Goal: Navigation & Orientation: Find specific page/section

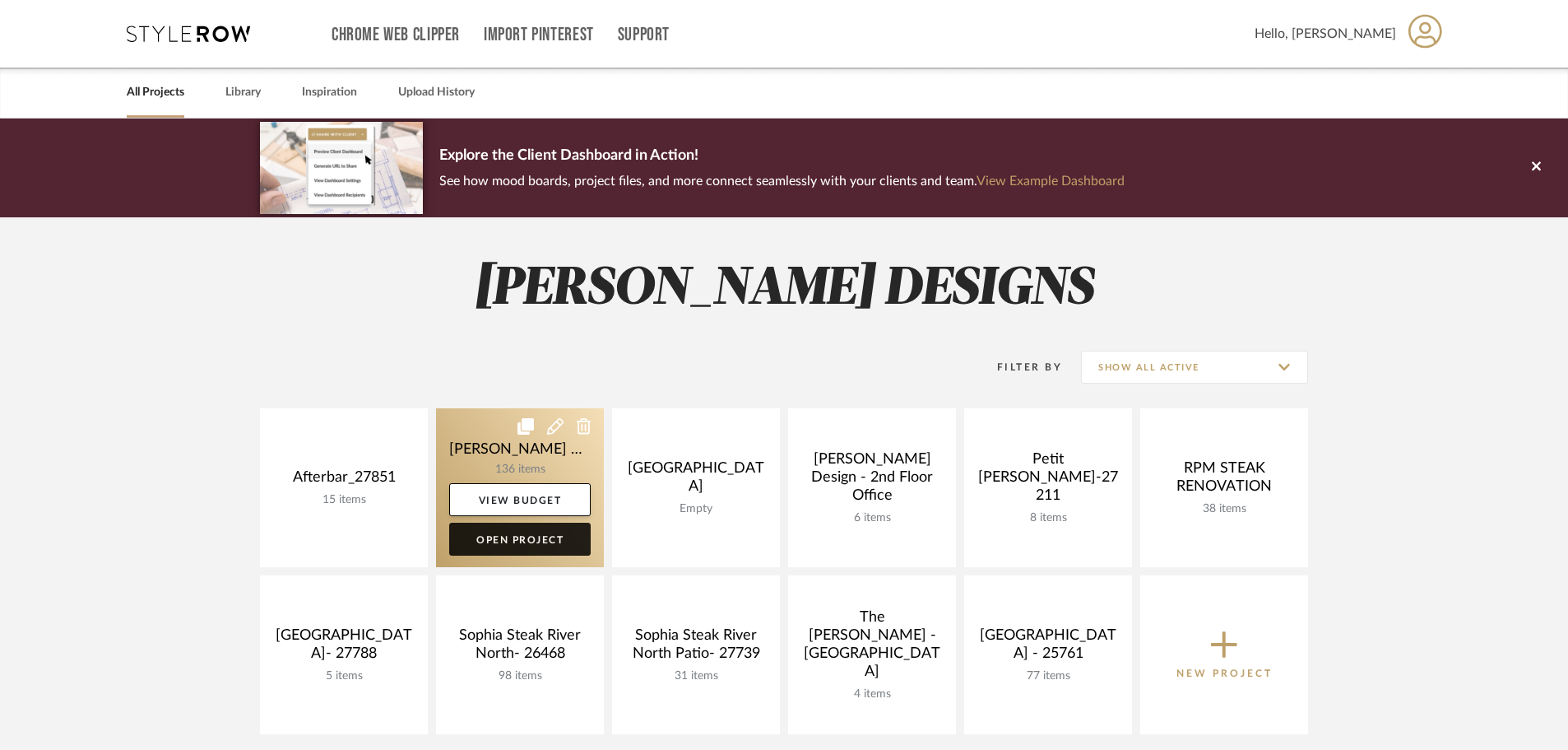
click at [540, 542] on link "Open Project" at bounding box center [519, 539] width 141 height 33
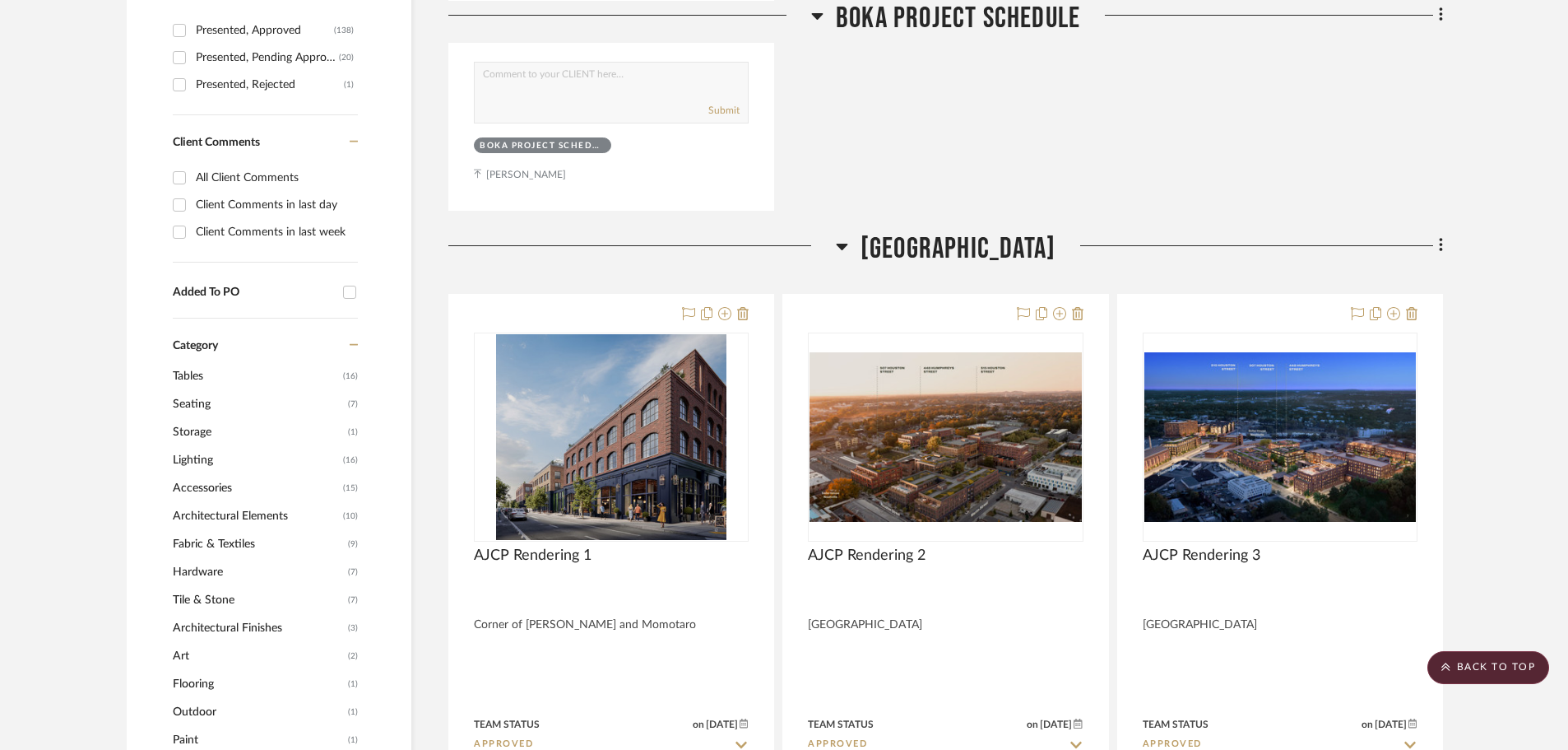
scroll to position [1316, 0]
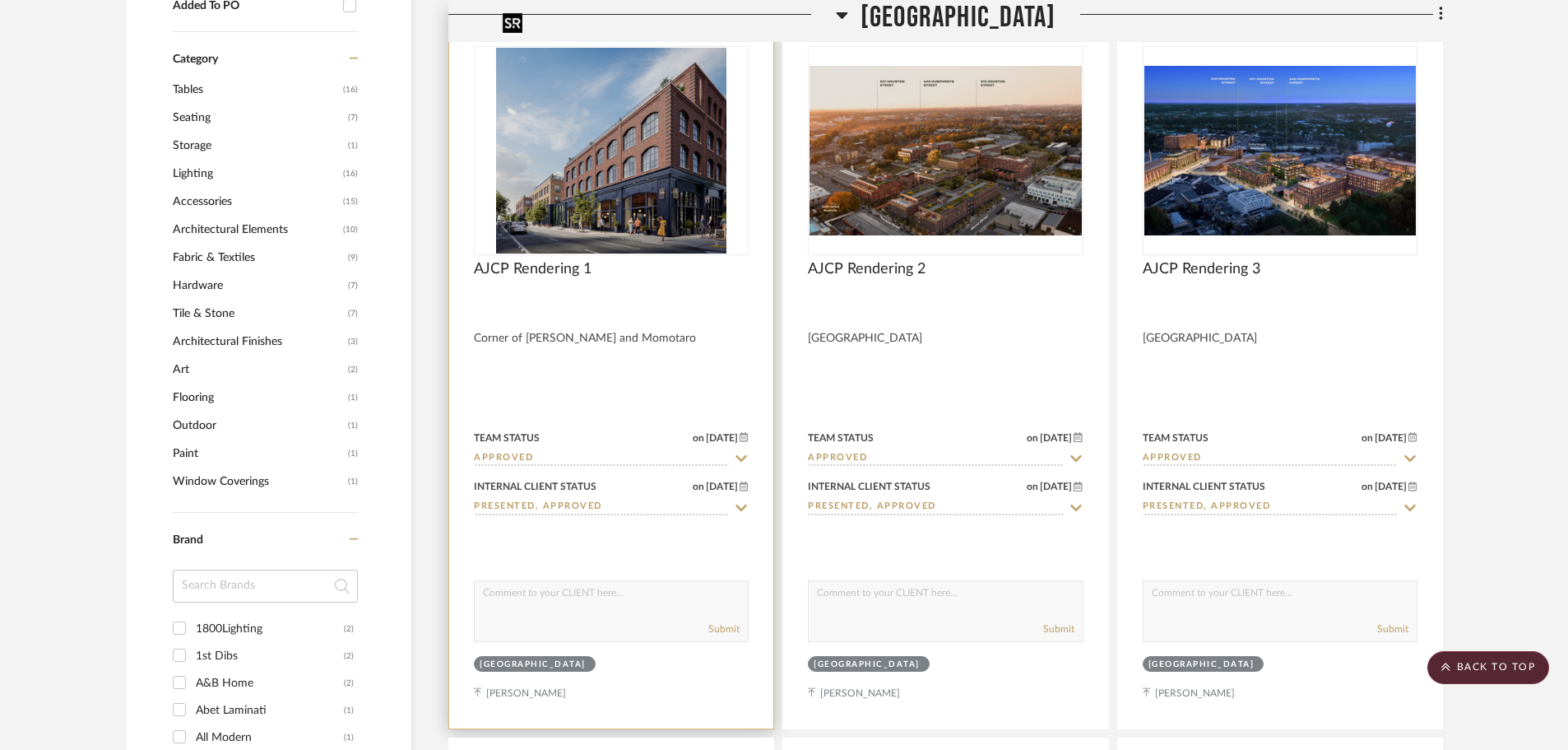
click at [644, 156] on img "0" at bounding box center [612, 150] width 231 height 206
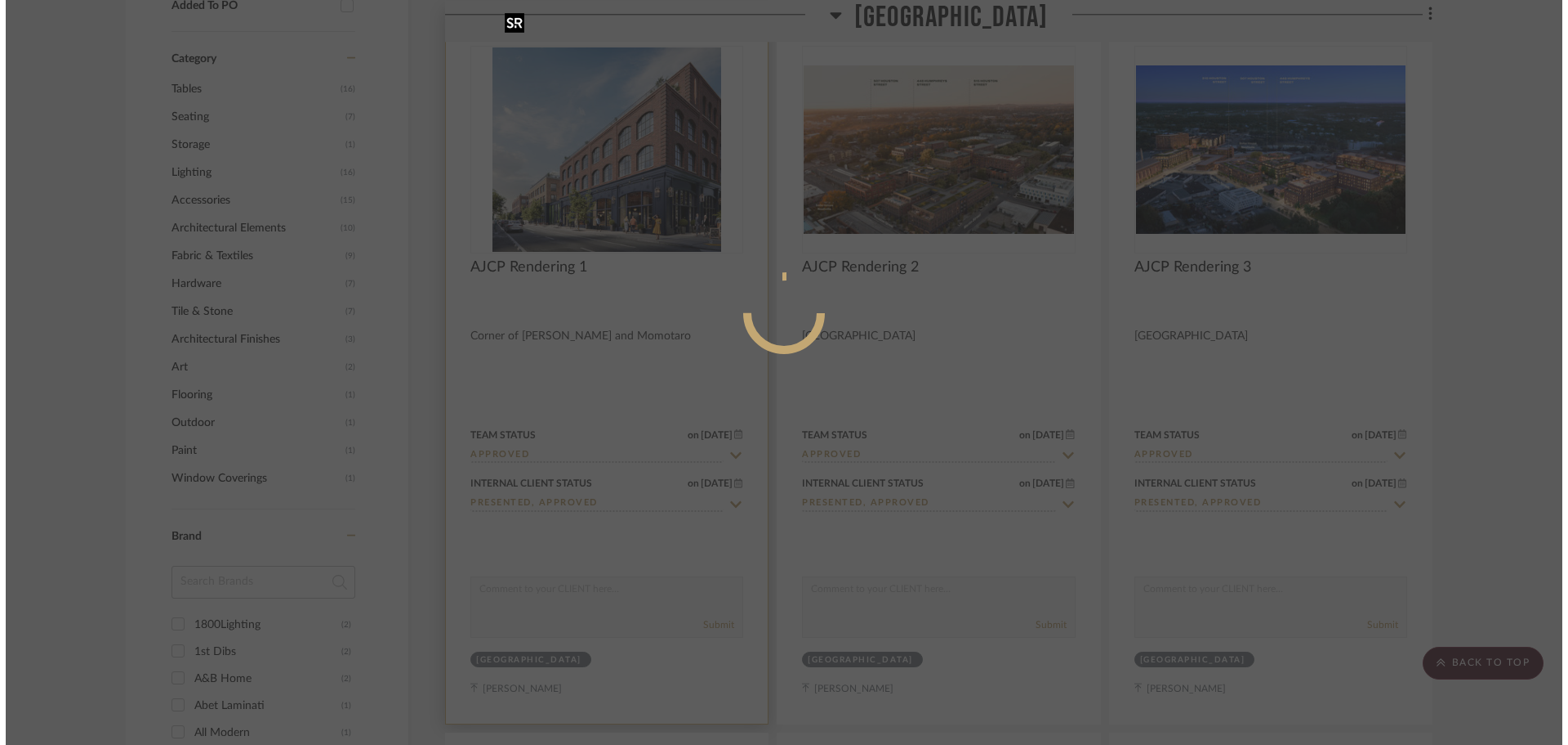
scroll to position [0, 0]
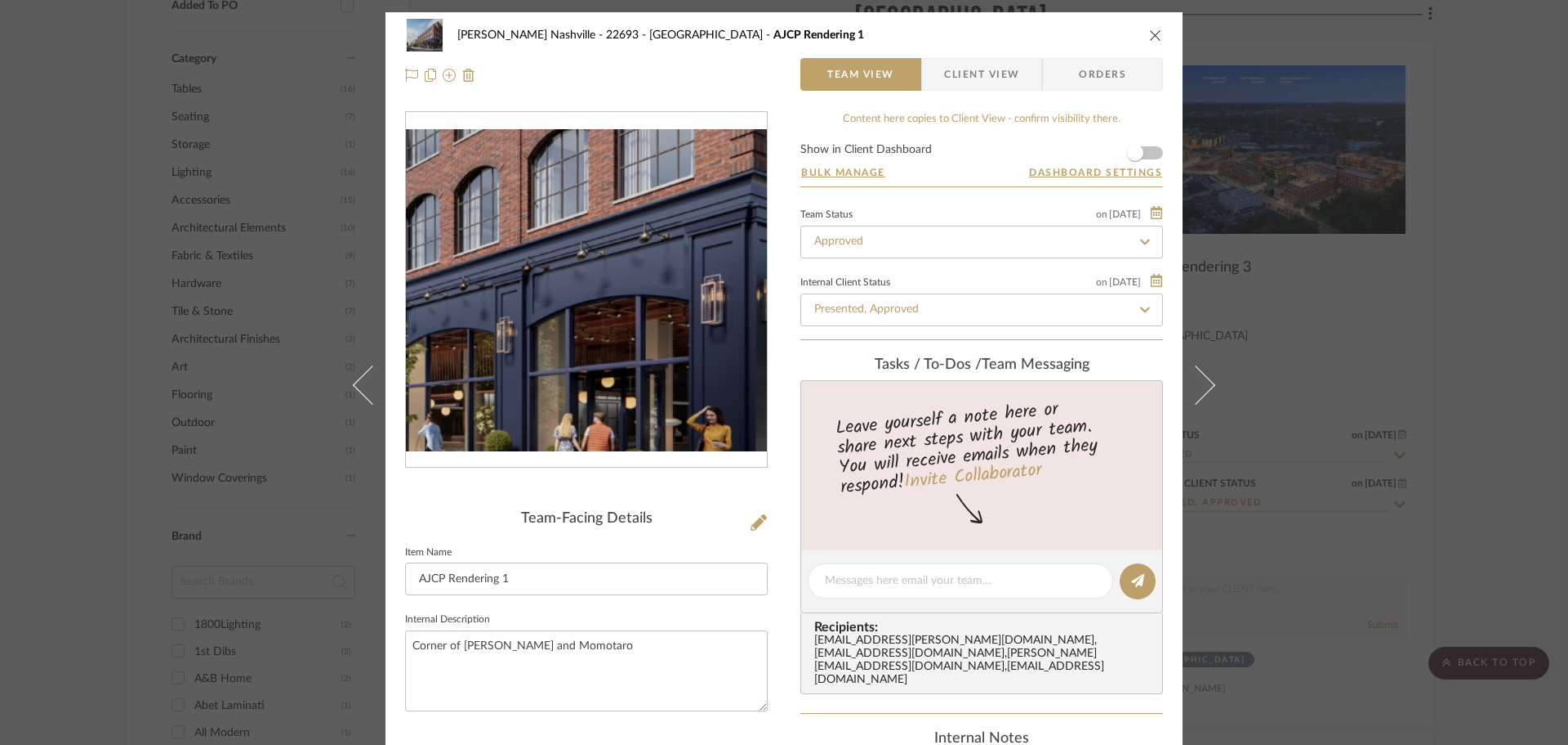
click at [618, 354] on img "0" at bounding box center [586, 290] width 361 height 322
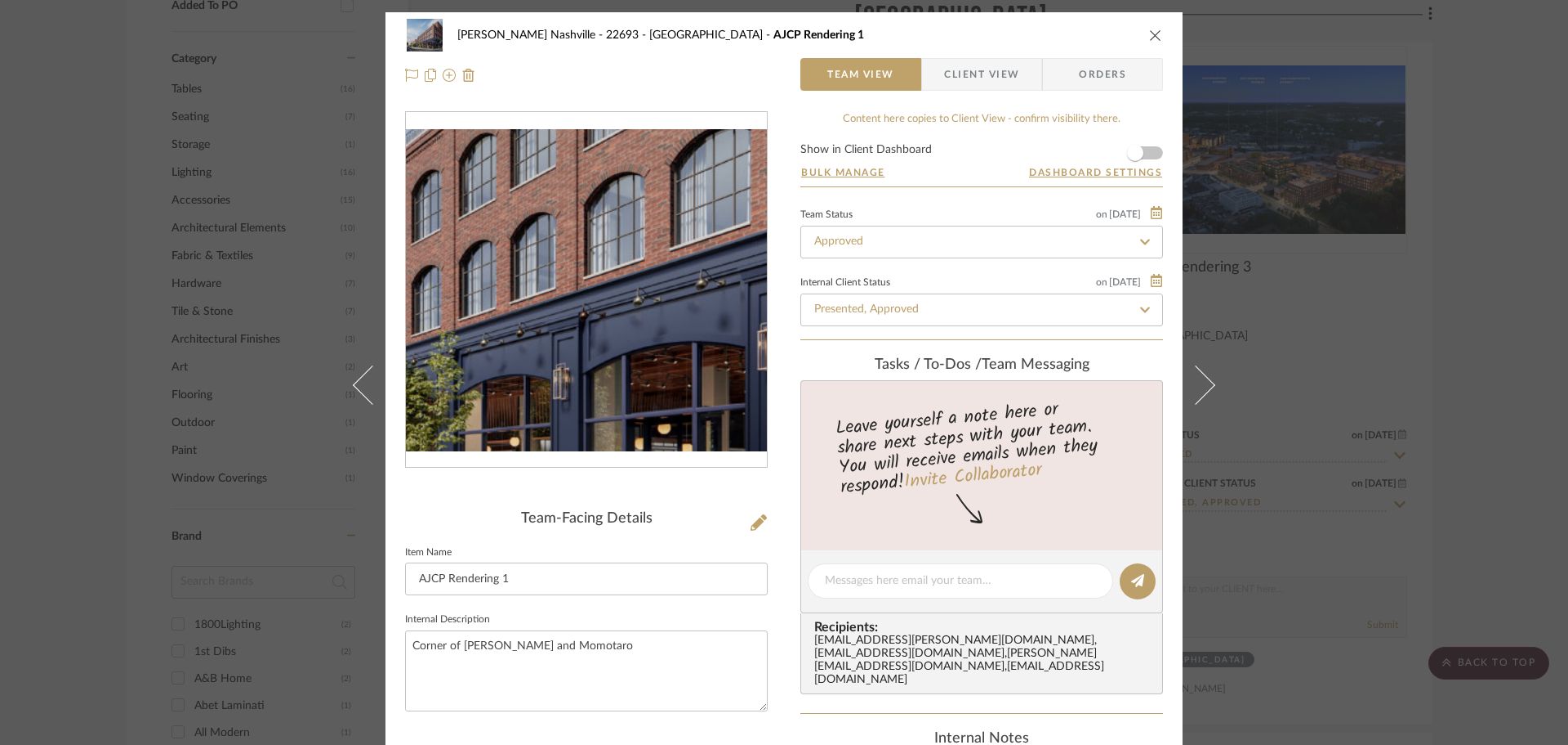
click at [600, 338] on img "0" at bounding box center [586, 290] width 361 height 322
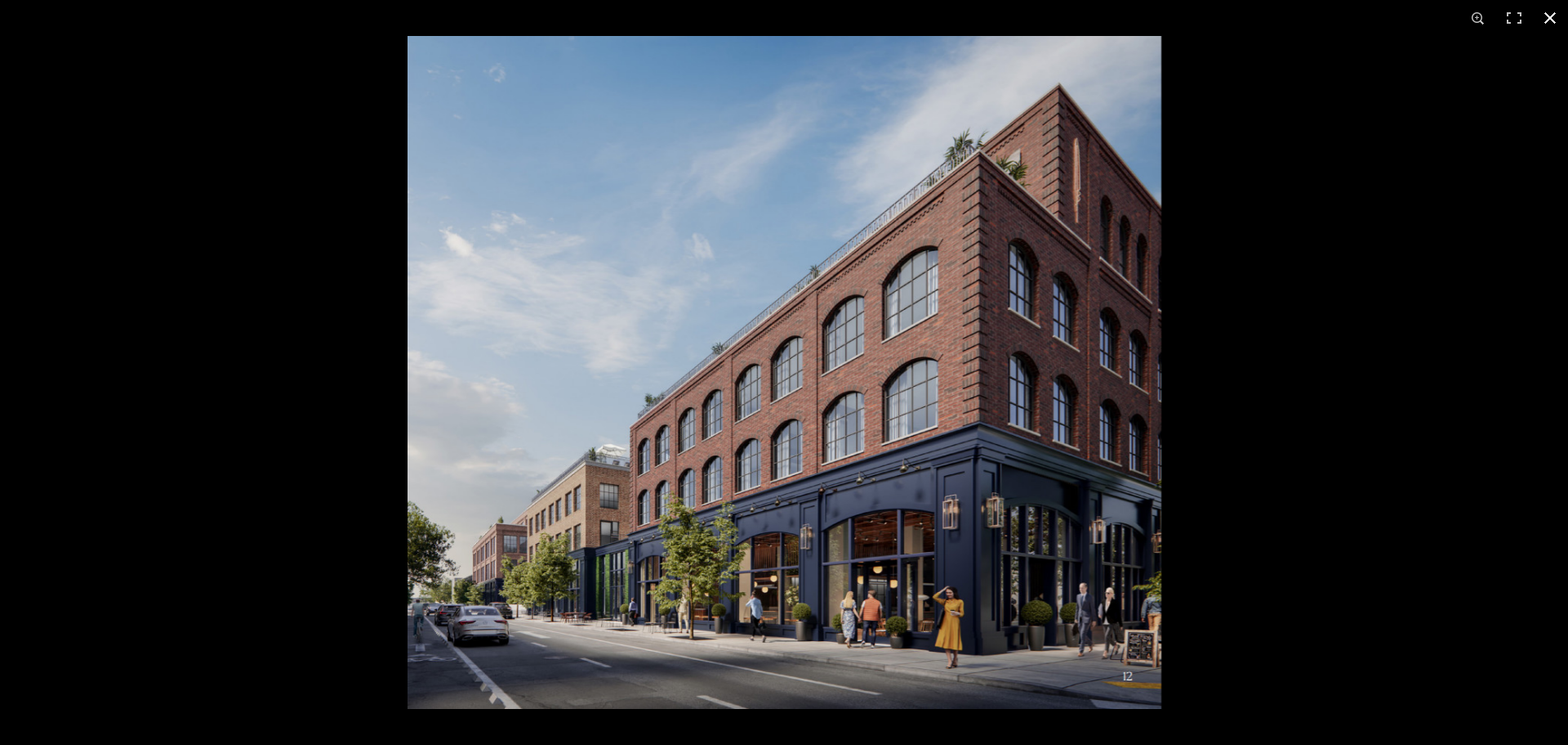
click at [1553, 20] on button at bounding box center [1550, 17] width 36 height 36
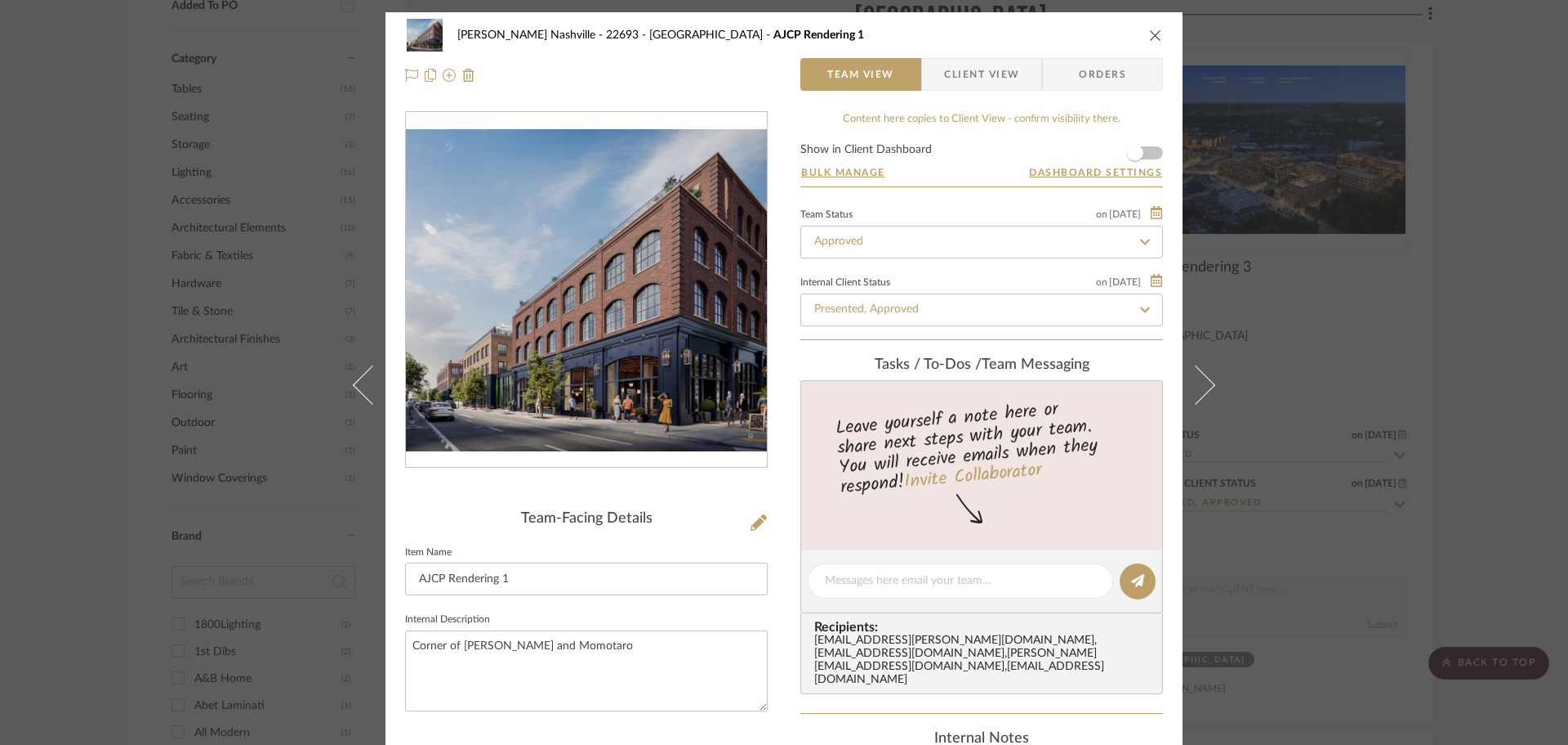
click at [1463, 246] on div "[PERSON_NAME] Nashville - 22693 [GEOGRAPHIC_DATA] AJCP Rendering 1 Team View Cl…" at bounding box center [784, 372] width 1568 height 745
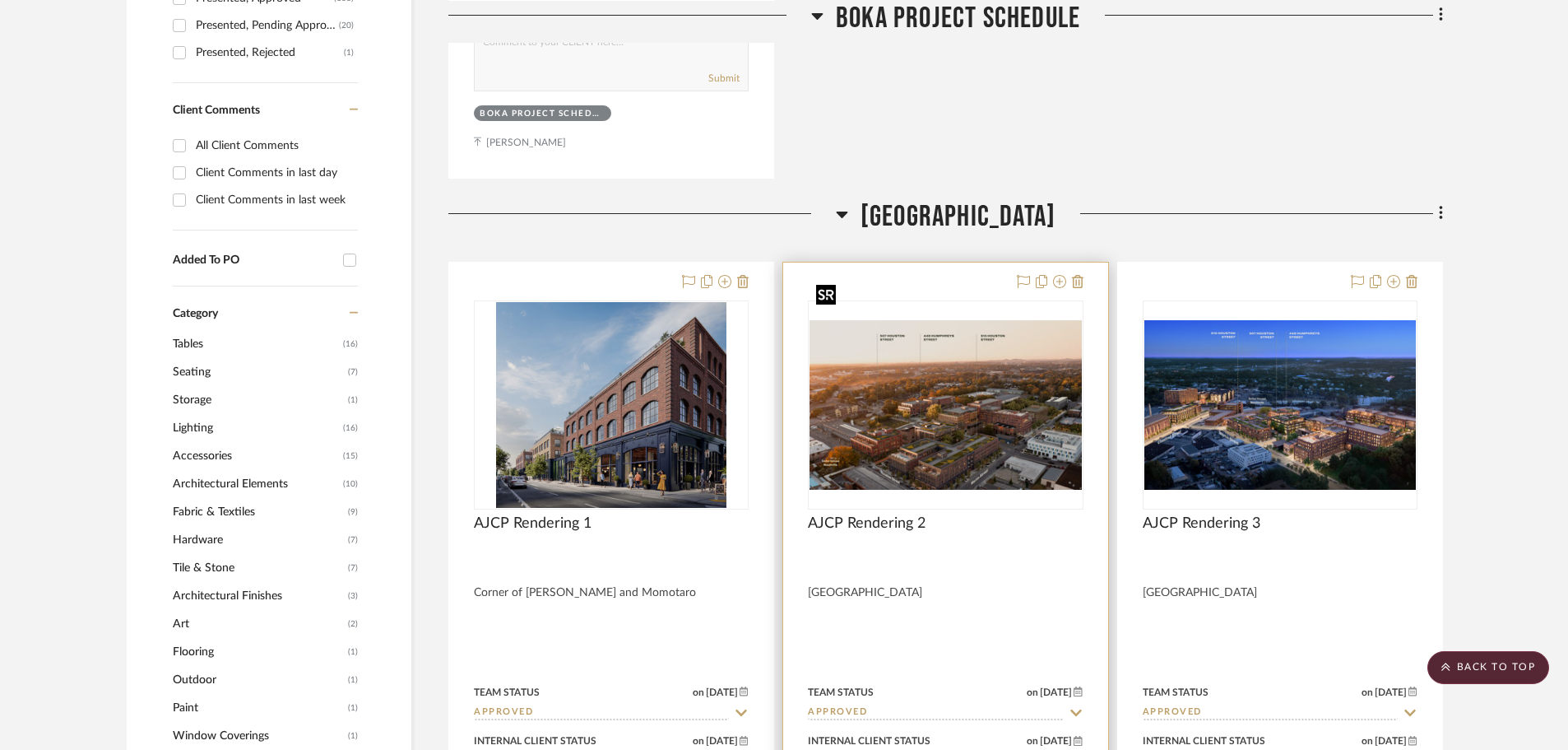
scroll to position [1069, 0]
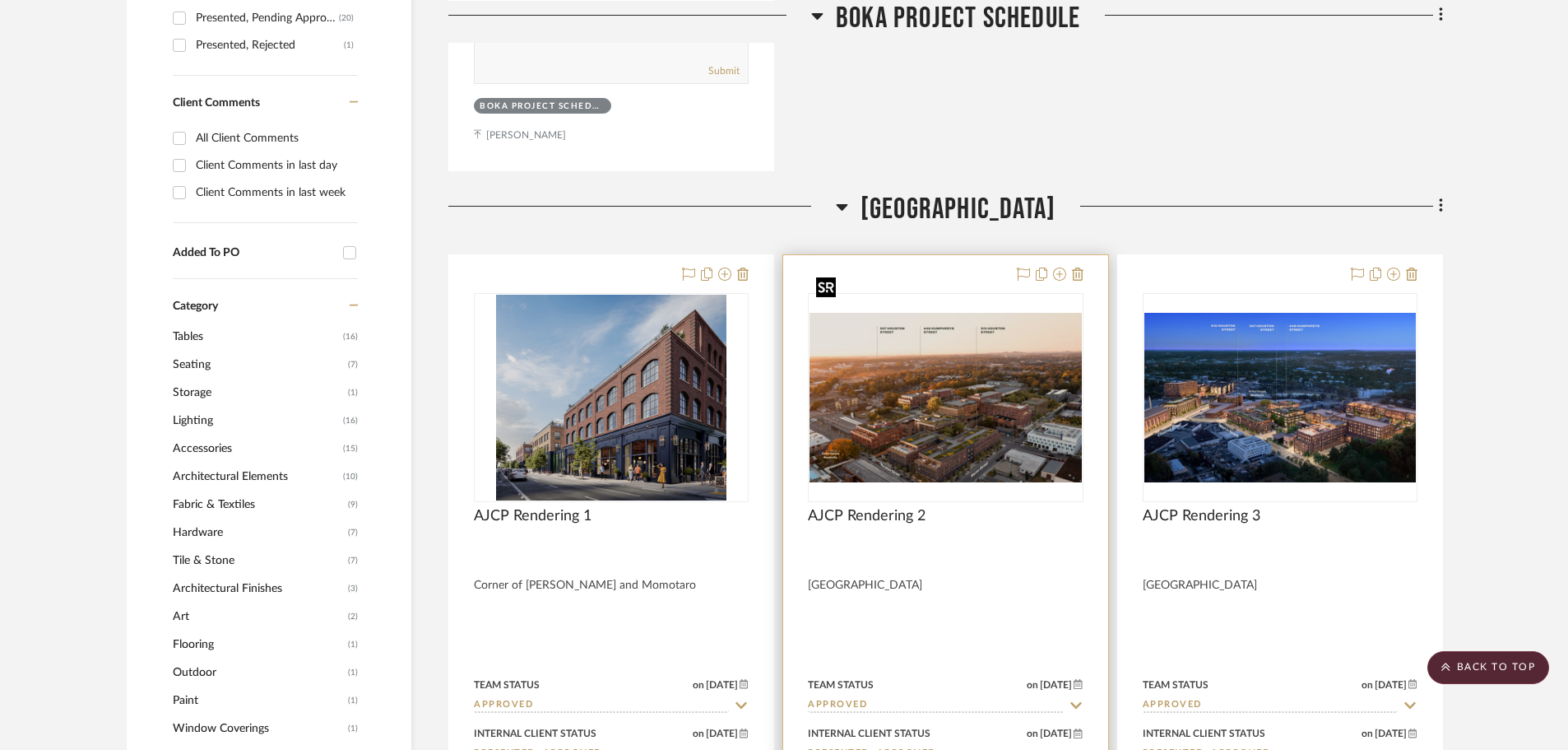
click at [947, 364] on img "0" at bounding box center [945, 398] width 271 height 171
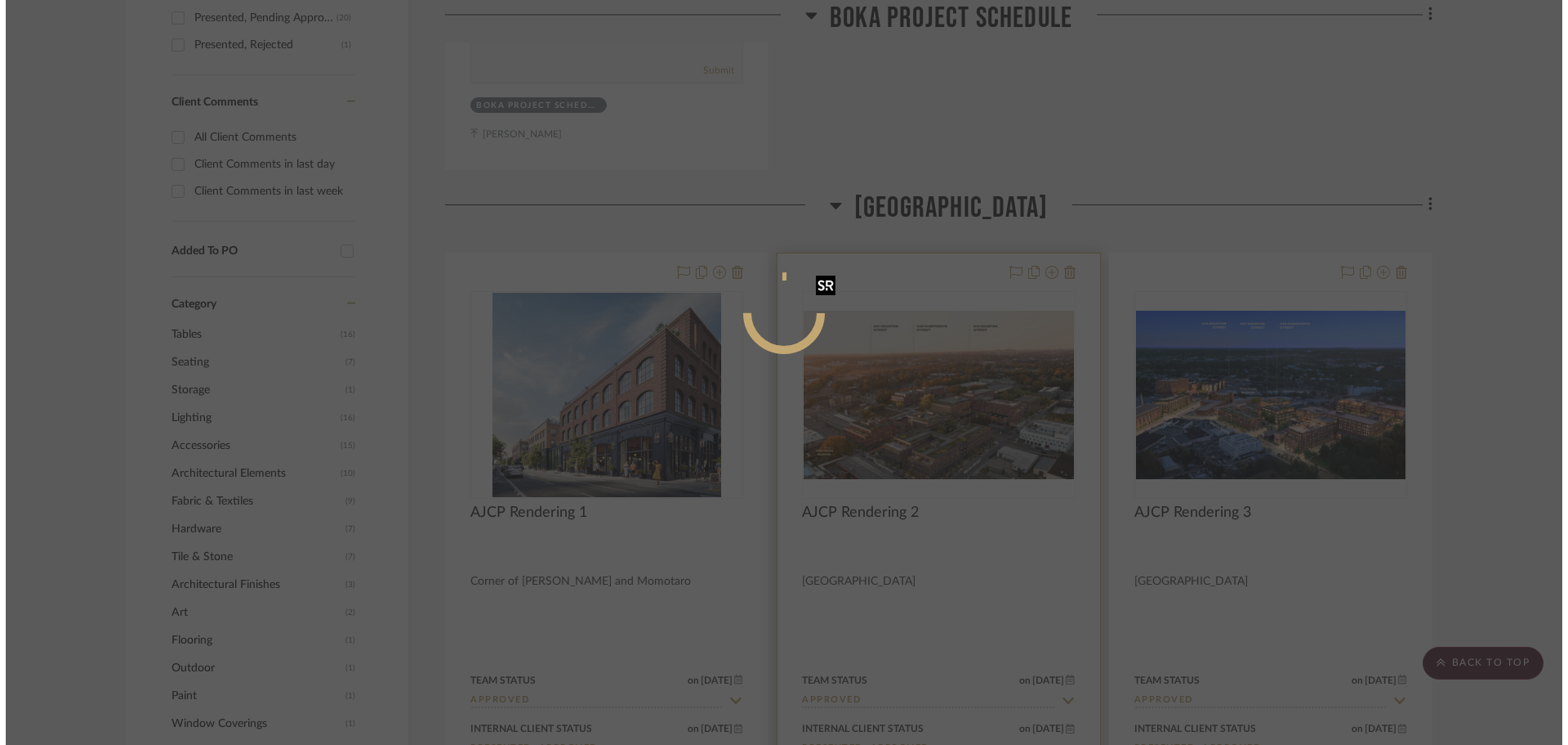
scroll to position [0, 0]
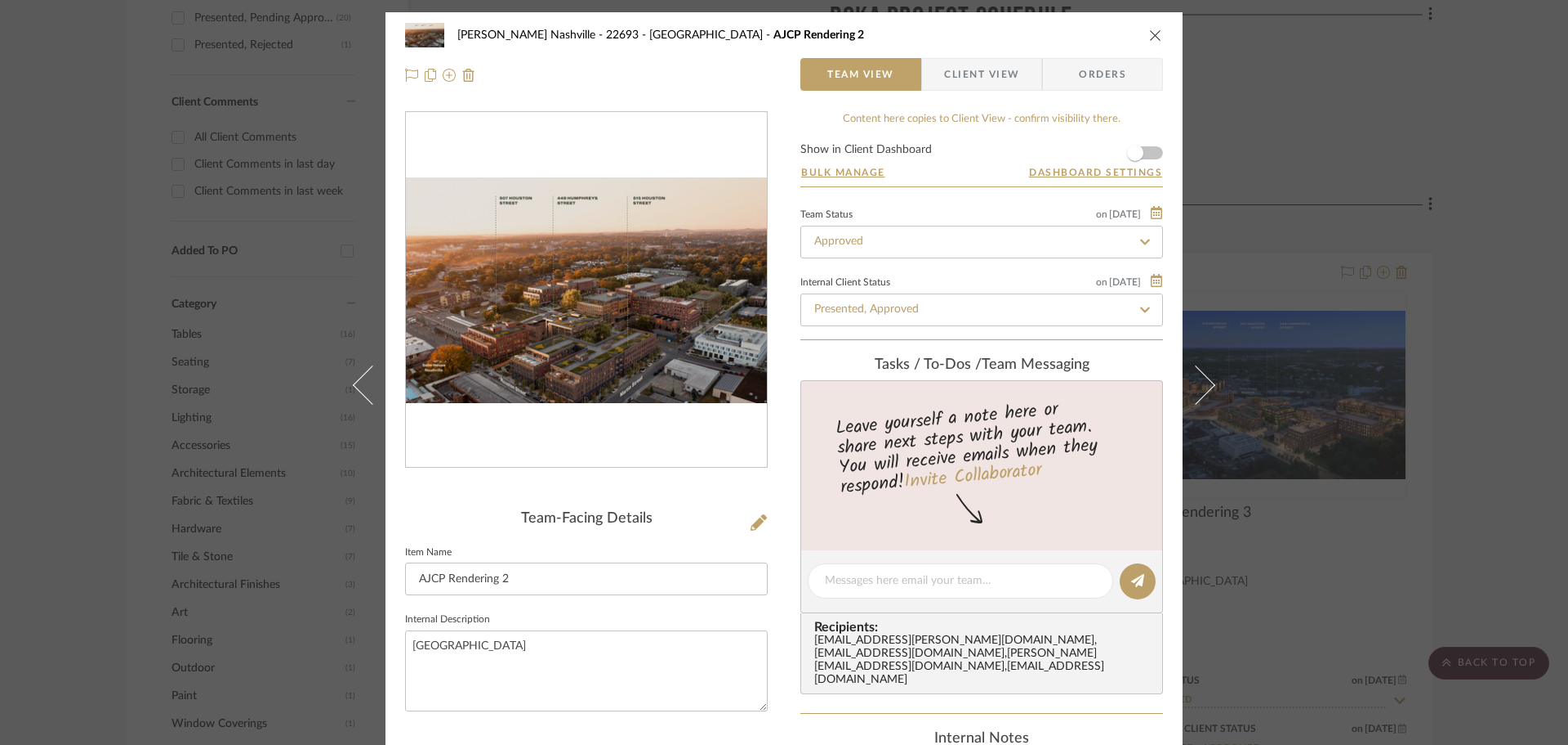
click at [650, 342] on img "0" at bounding box center [586, 290] width 361 height 225
click at [609, 384] on img "0" at bounding box center [586, 290] width 361 height 225
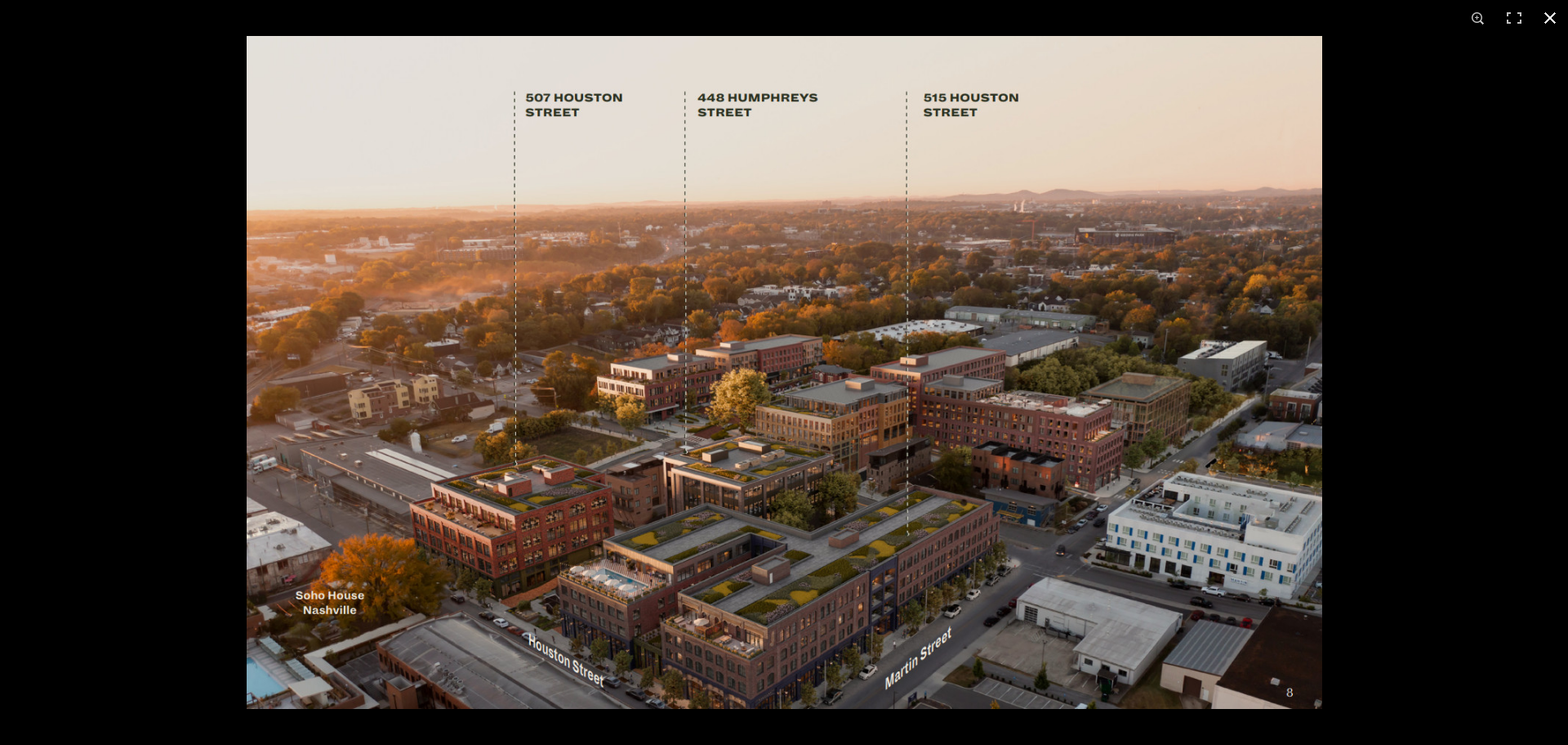
click at [171, 154] on div at bounding box center [784, 372] width 1568 height 745
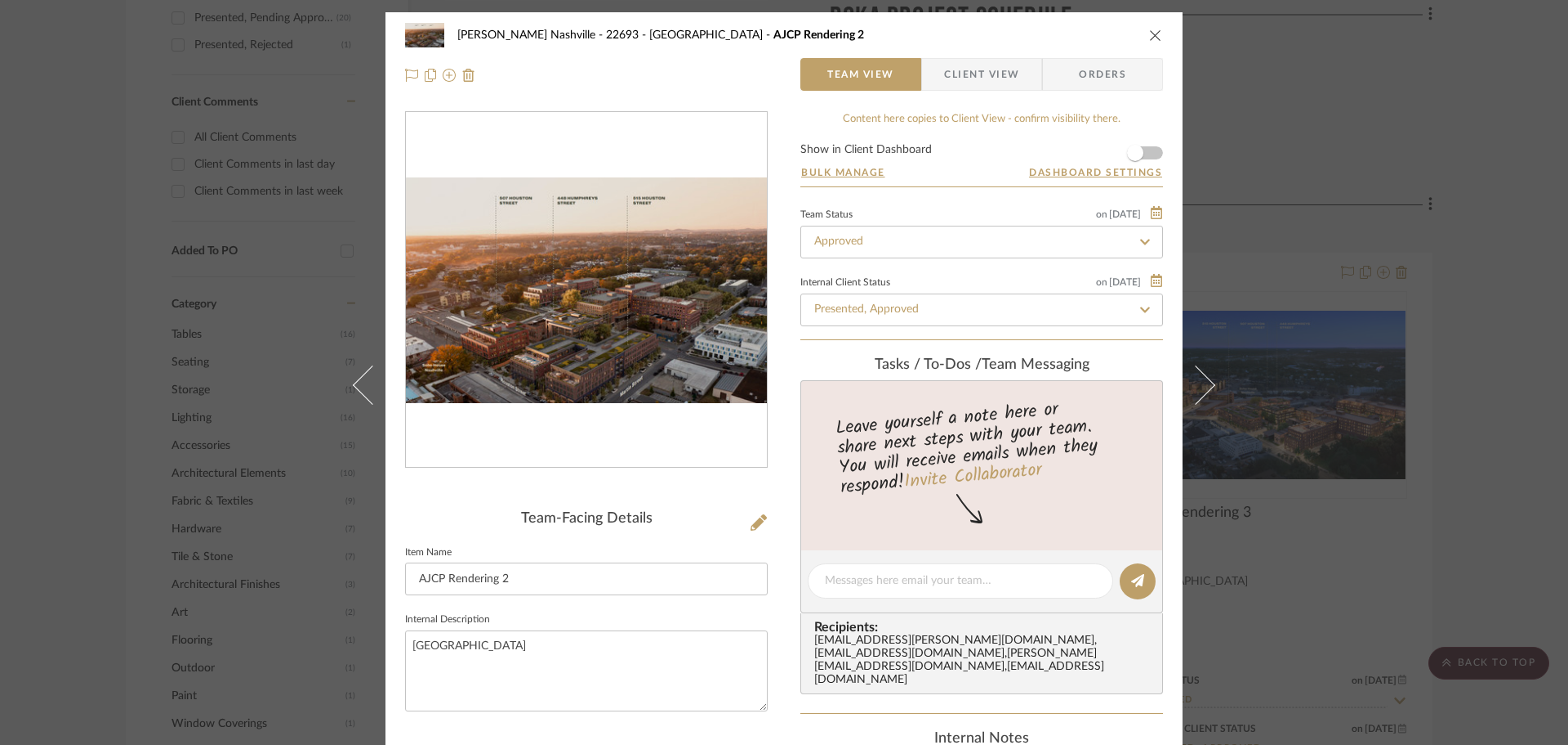
click at [1486, 129] on div "[PERSON_NAME] Nashville - 22693 [GEOGRAPHIC_DATA] AJCP Rendering 2 Team View Cl…" at bounding box center [784, 372] width 1568 height 745
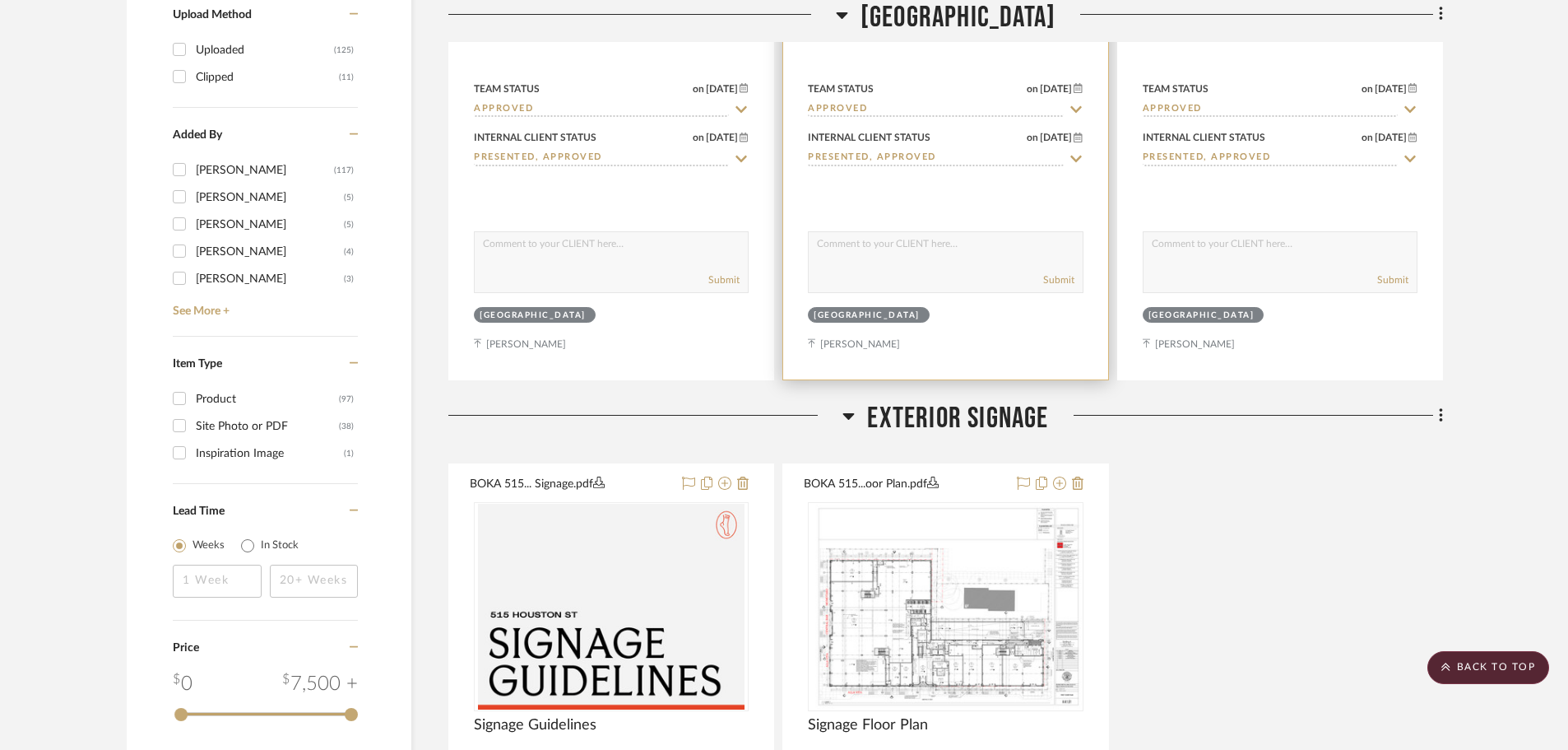
scroll to position [2633, 0]
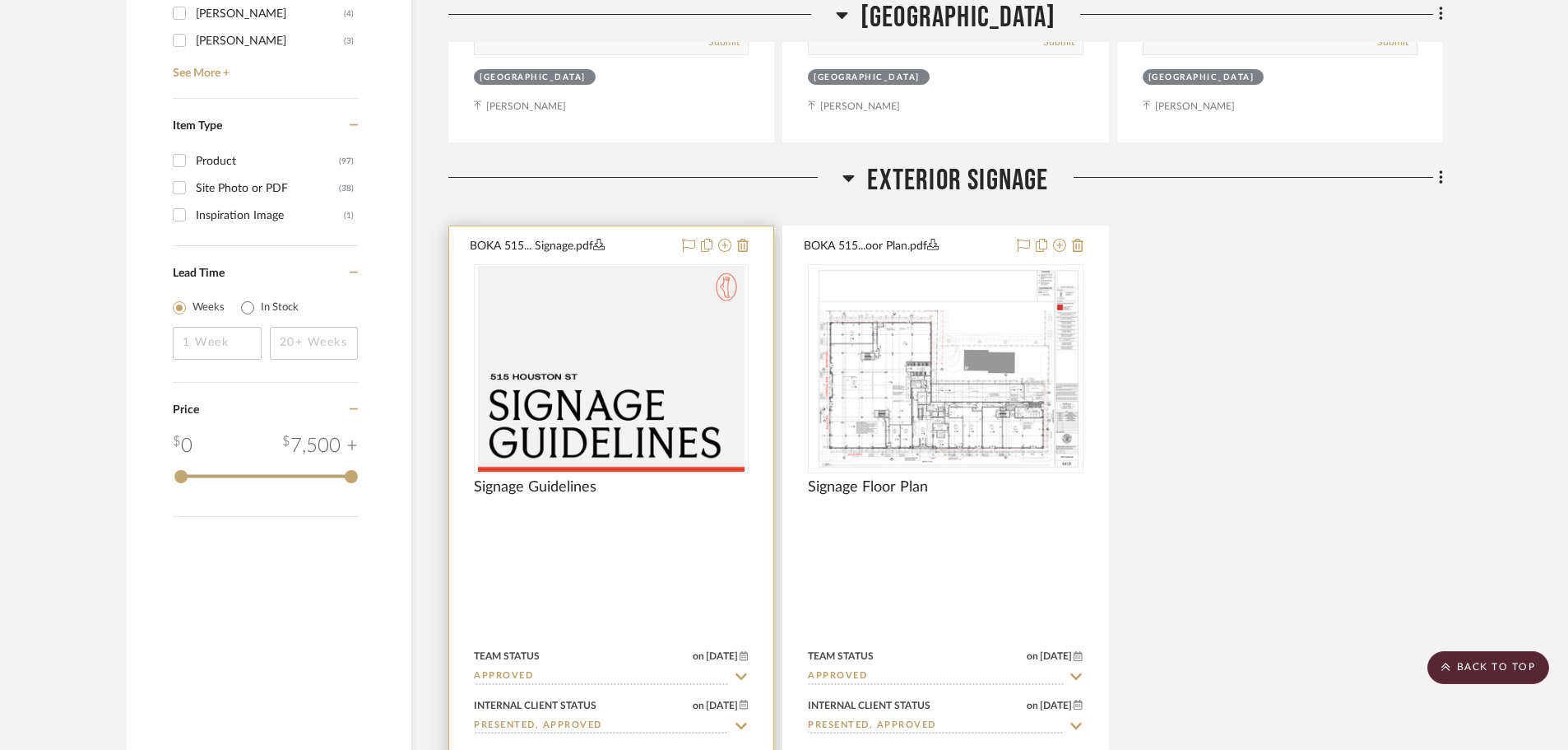
click at [618, 330] on img "0" at bounding box center [611, 368] width 267 height 206
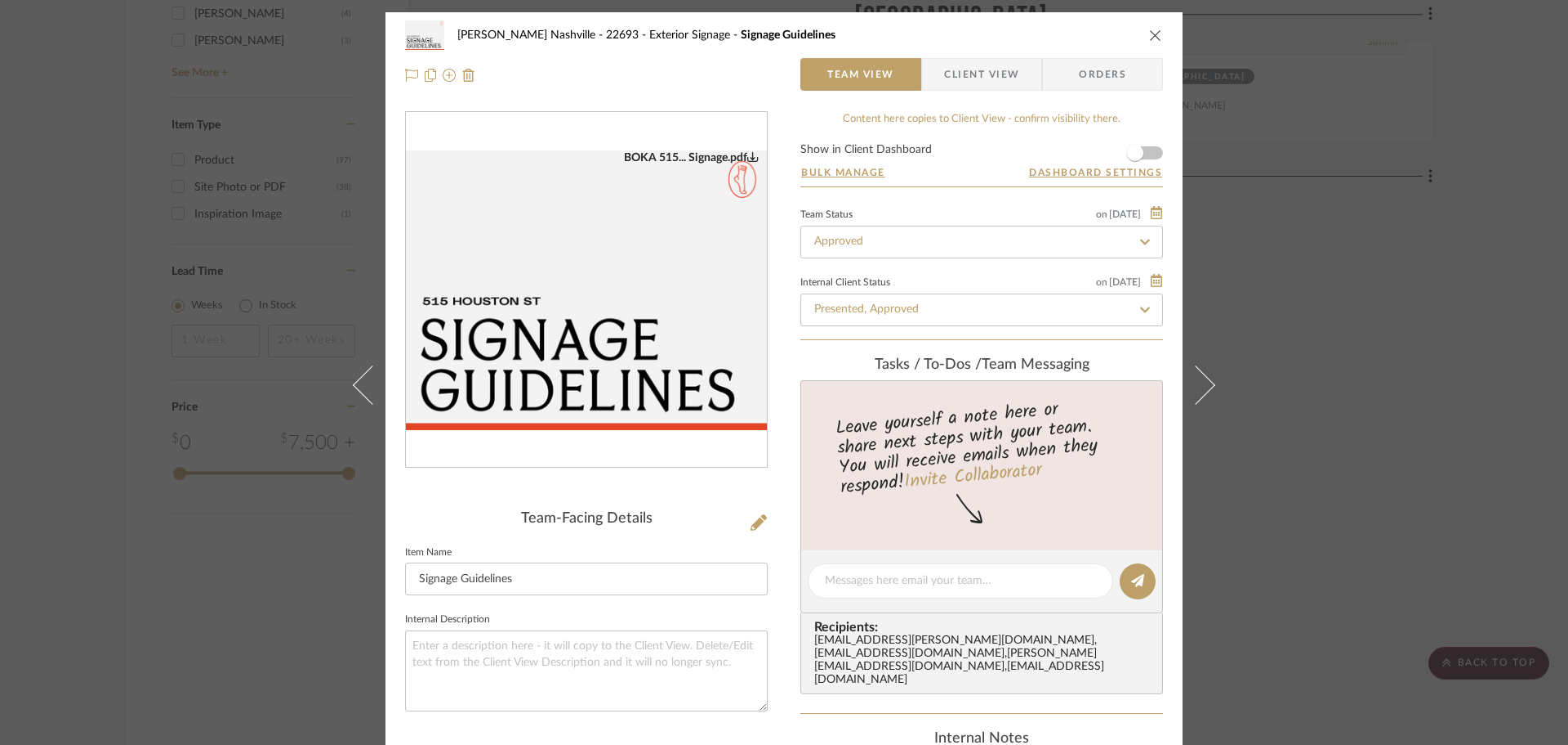
click at [636, 327] on img "0" at bounding box center [586, 290] width 361 height 279
click at [135, 604] on div "[PERSON_NAME] Nashville - 22693 Exterior Signage Signage Guidelines Team View C…" at bounding box center [784, 372] width 1568 height 745
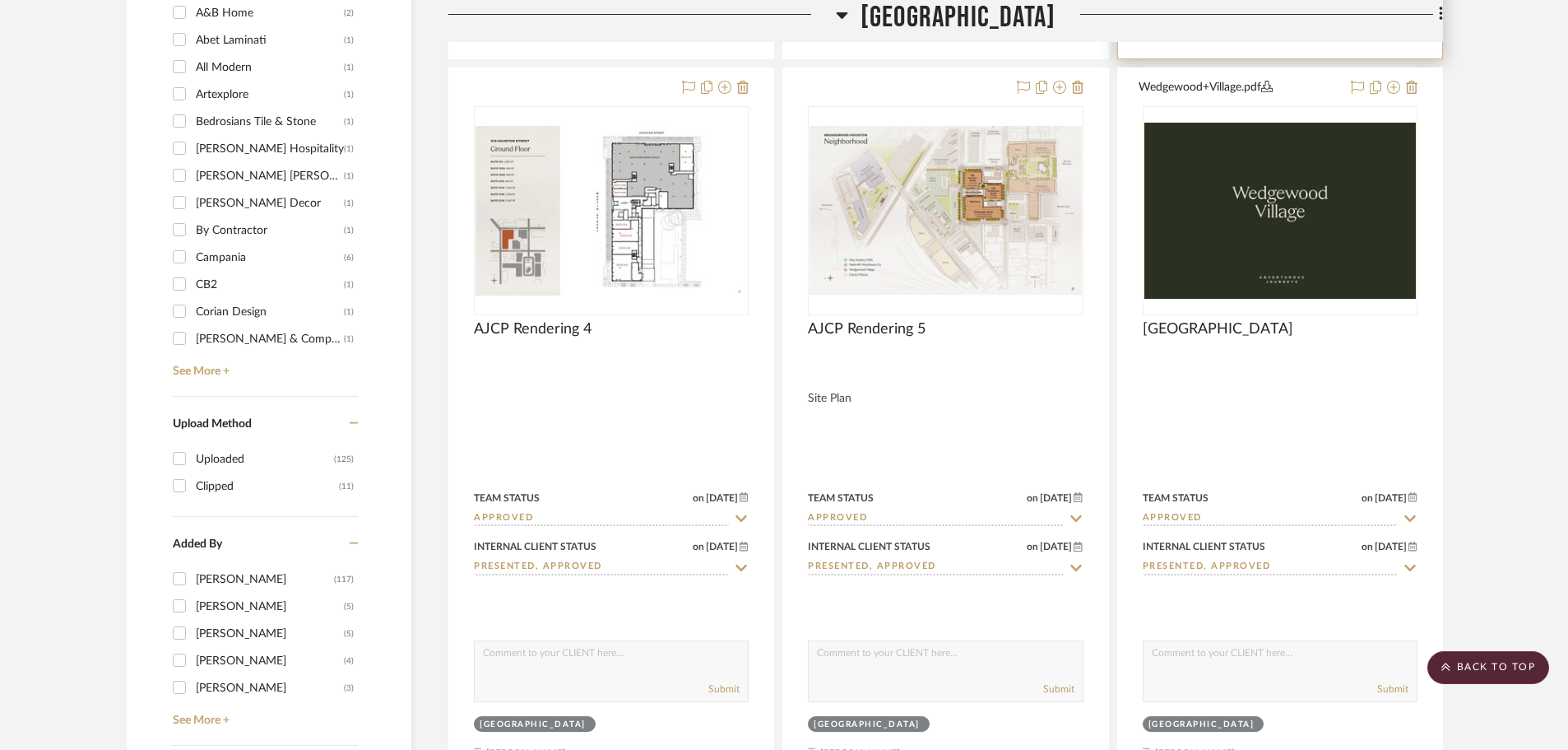
scroll to position [2057, 0]
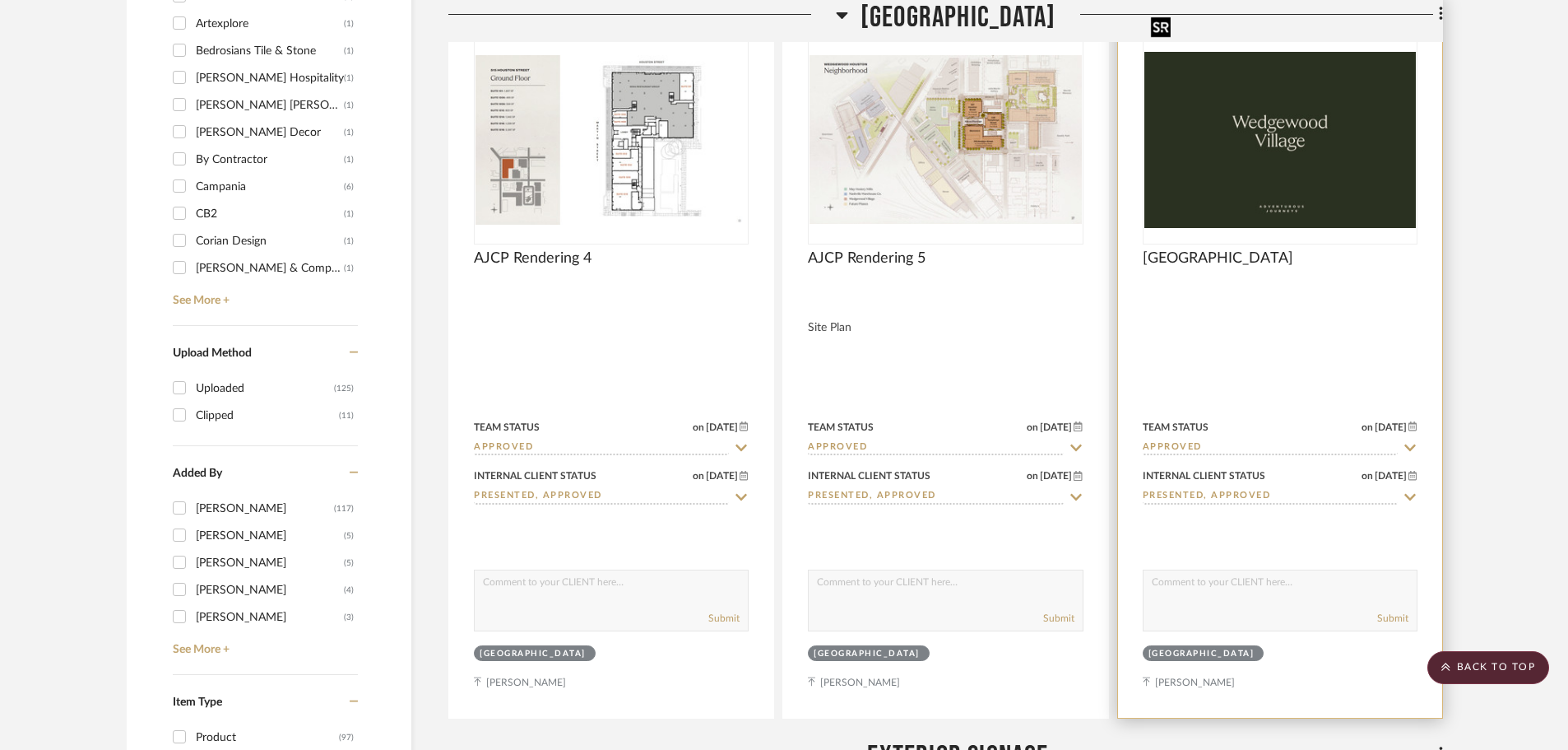
click at [1250, 126] on img "0" at bounding box center [1280, 139] width 271 height 175
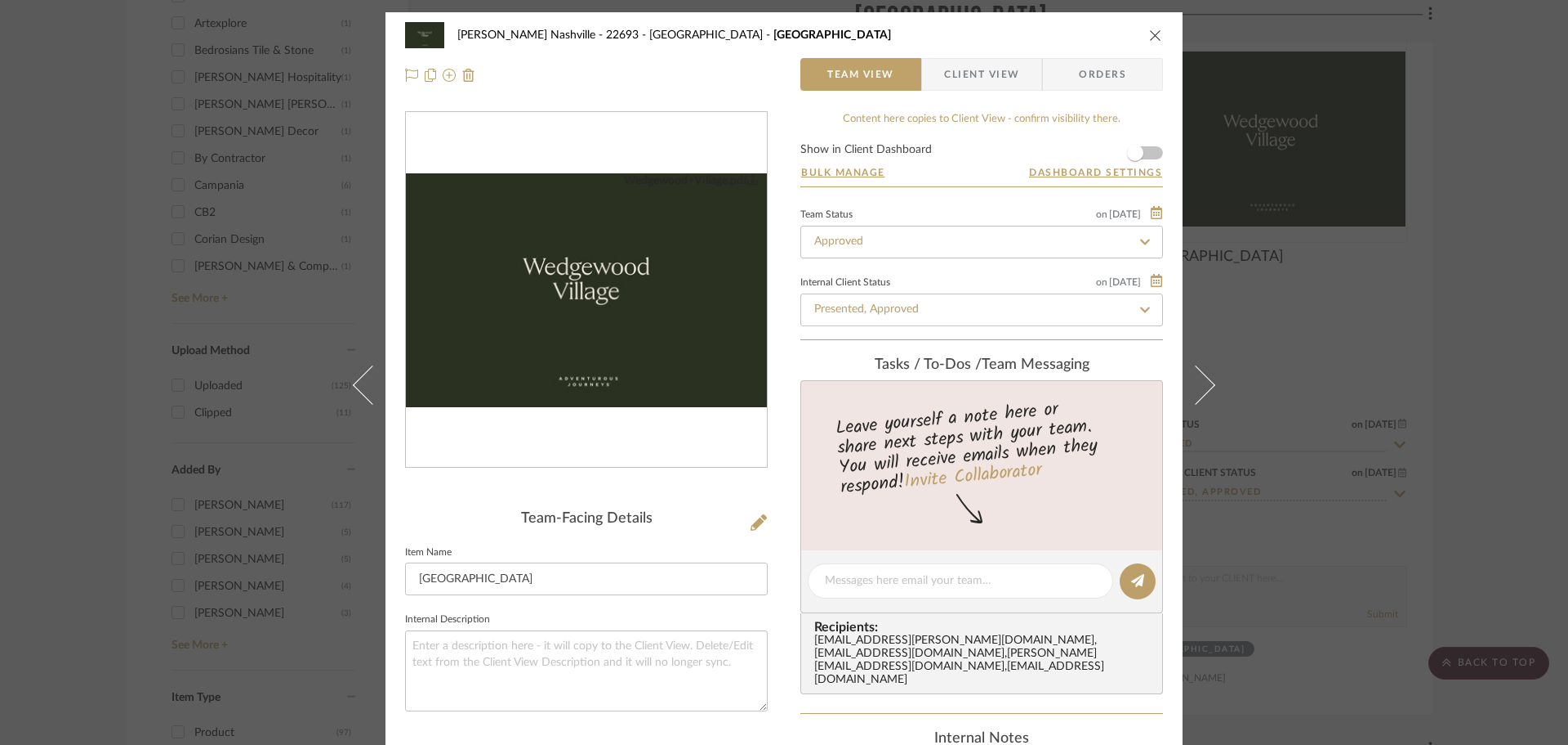
click at [593, 356] on img "0" at bounding box center [586, 290] width 361 height 234
click at [1479, 214] on div "[PERSON_NAME] [GEOGRAPHIC_DATA] - 22693 [GEOGRAPHIC_DATA] [GEOGRAPHIC_DATA] Tea…" at bounding box center [784, 372] width 1568 height 745
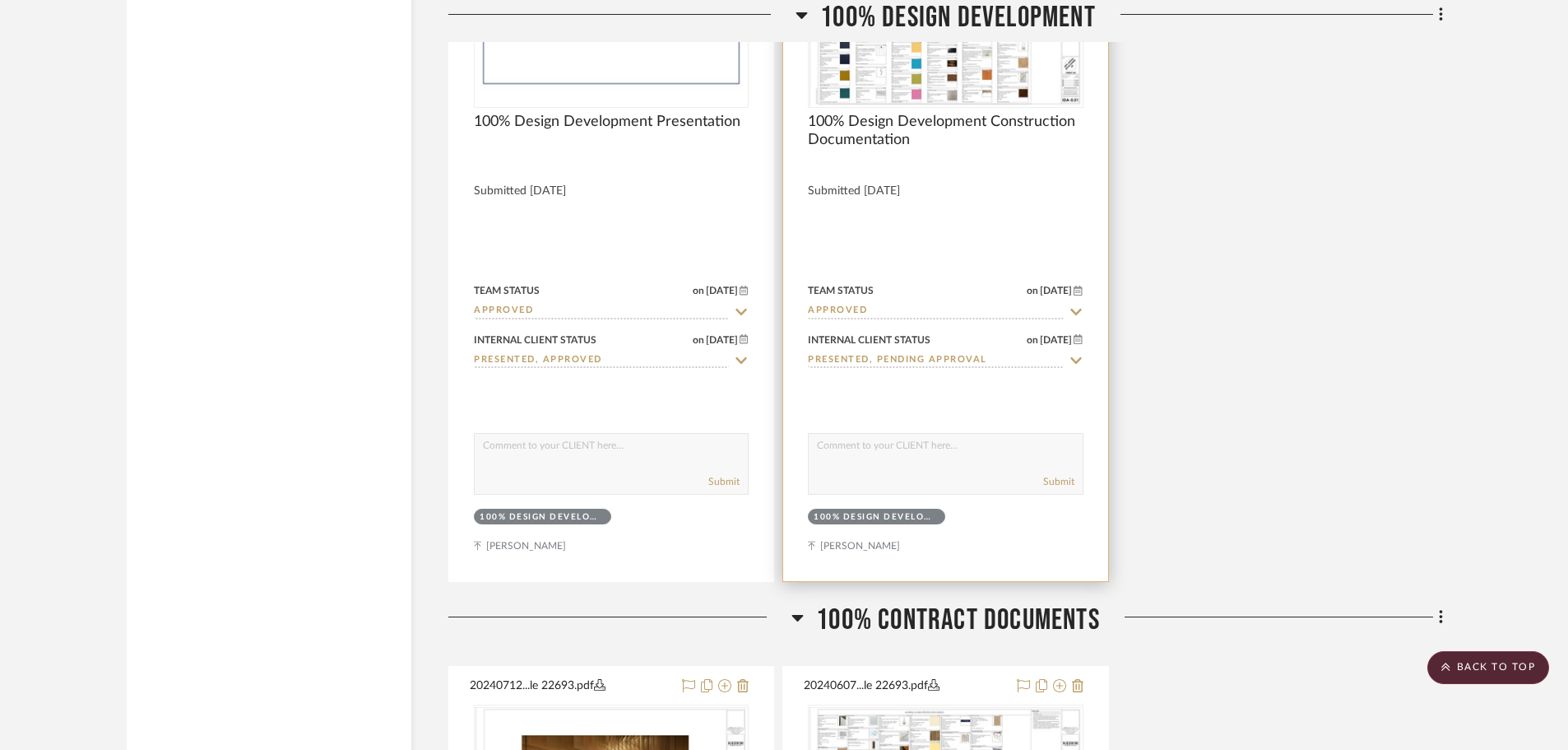
scroll to position [4279, 0]
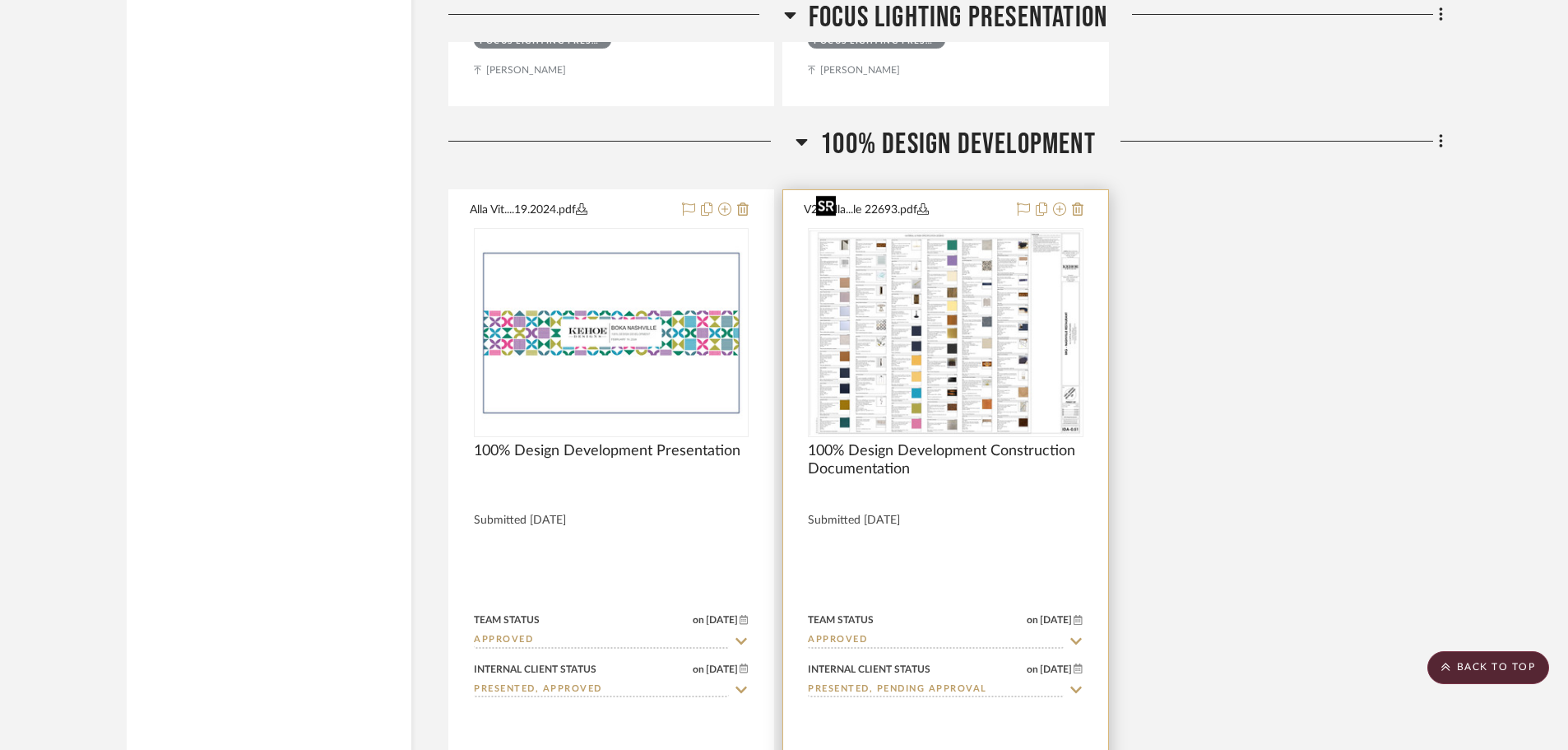
click at [941, 296] on img "0" at bounding box center [945, 332] width 271 height 204
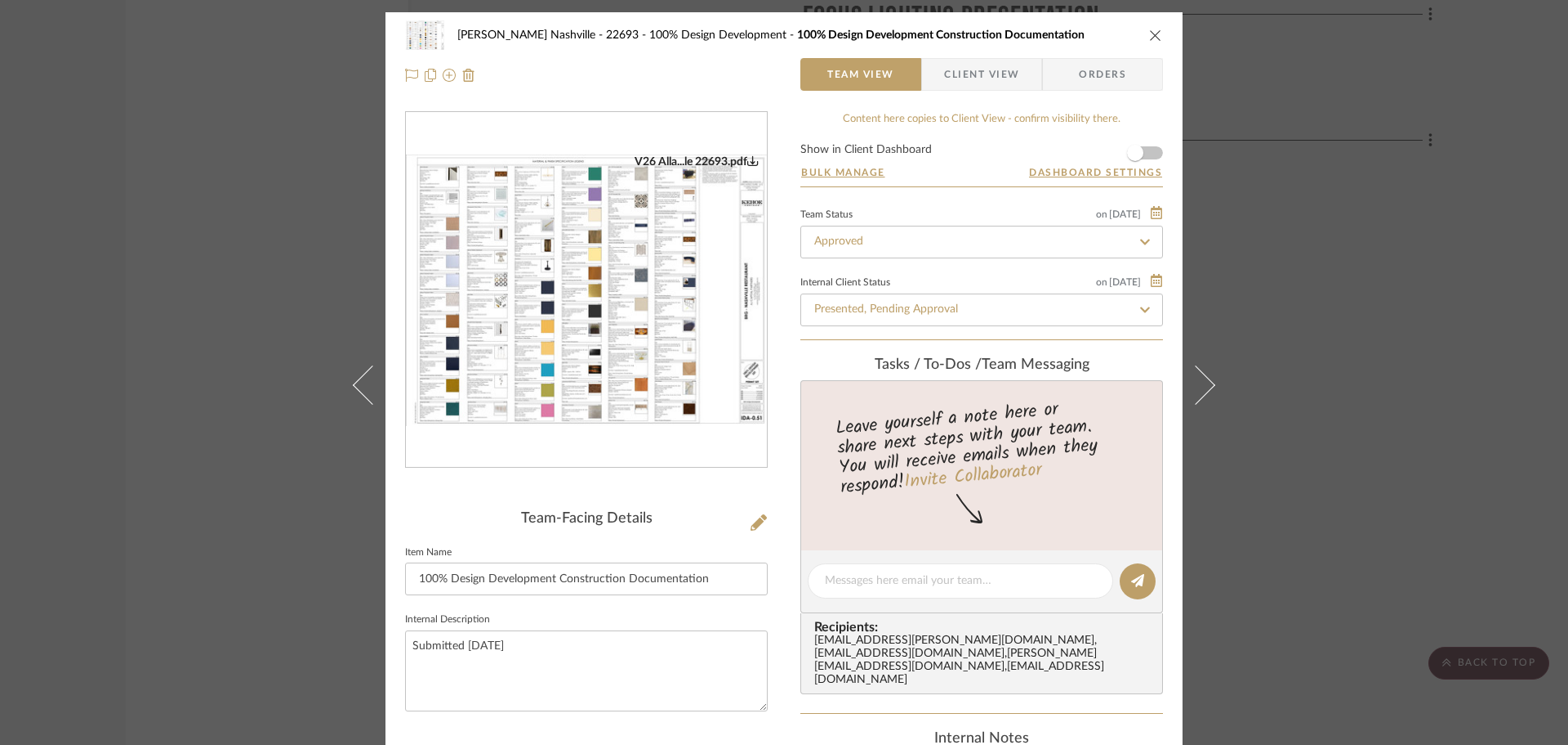
click at [557, 311] on img "0" at bounding box center [586, 290] width 361 height 271
